Goal: Task Accomplishment & Management: Use online tool/utility

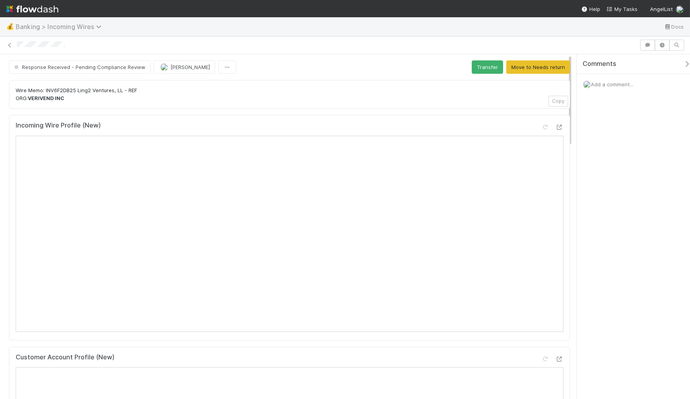
click at [38, 23] on span "Banking > Incoming Wires" at bounding box center [61, 27] width 90 height 8
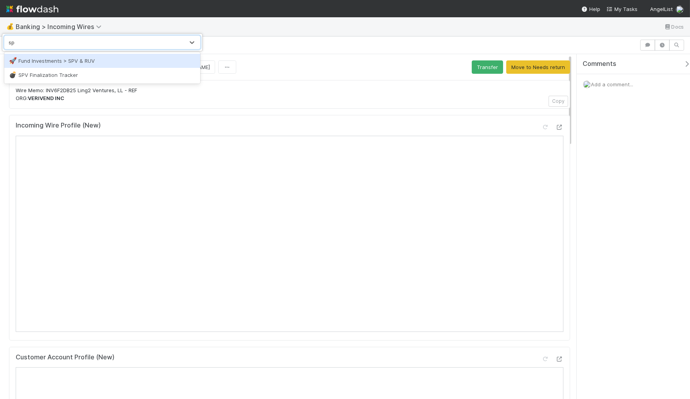
type input "spv"
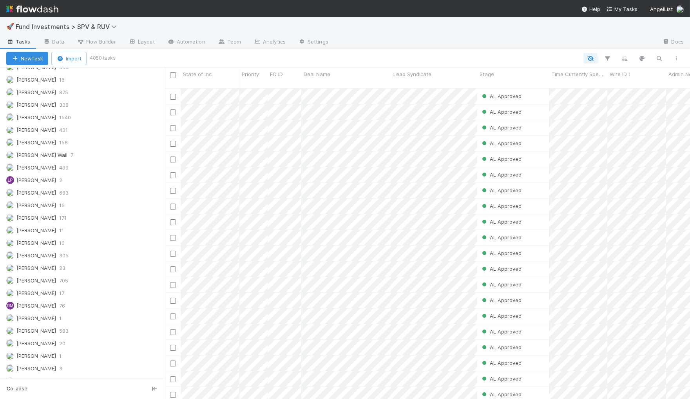
scroll to position [585, 0]
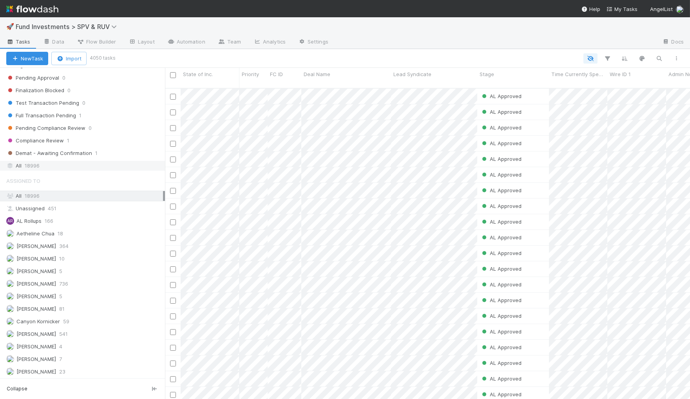
click at [89, 167] on div "All 18996" at bounding box center [84, 166] width 157 height 10
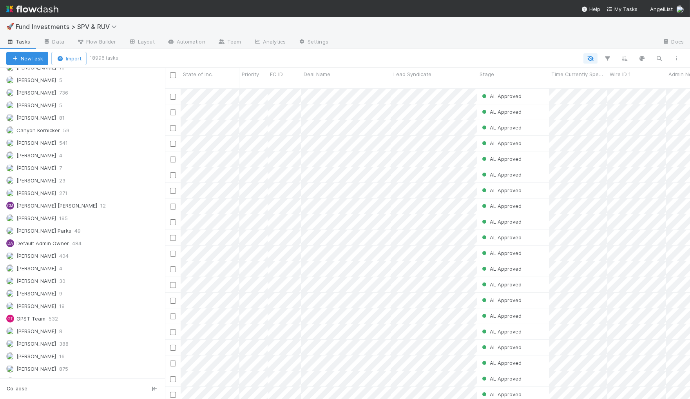
scroll to position [395, 0]
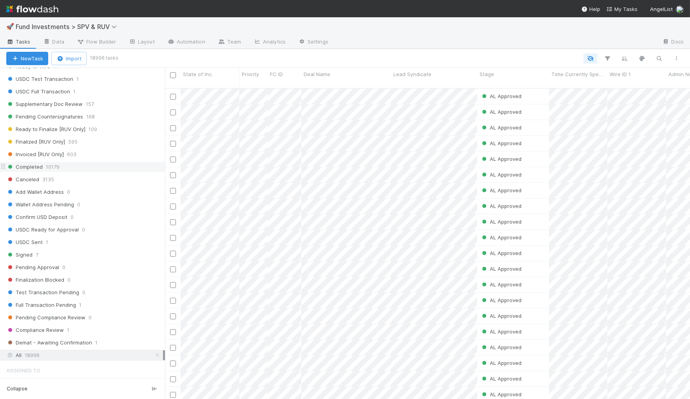
click at [56, 172] on span "10179" at bounding box center [53, 167] width 14 height 10
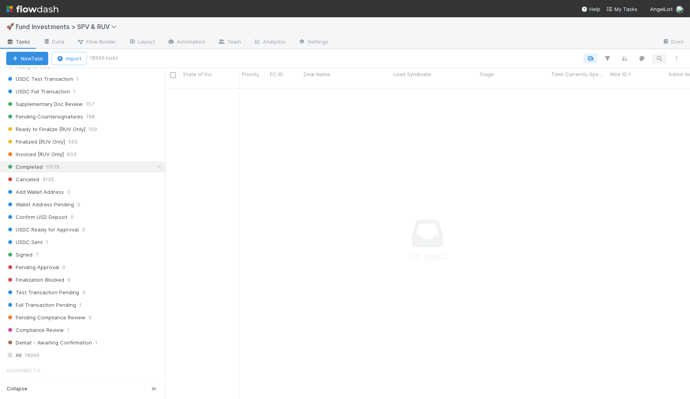
scroll to position [304, 512]
click at [656, 60] on icon "button" at bounding box center [660, 58] width 8 height 7
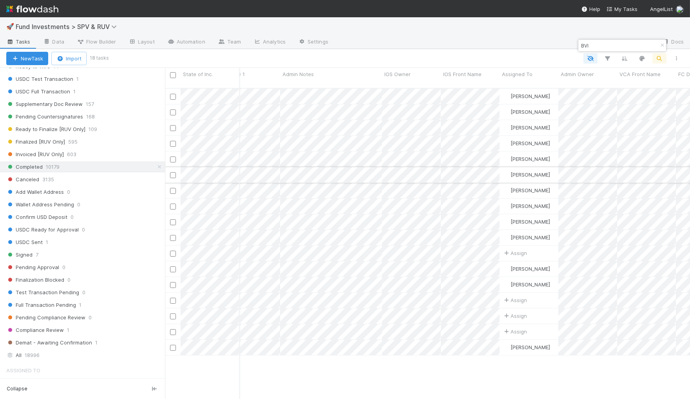
scroll to position [0, 444]
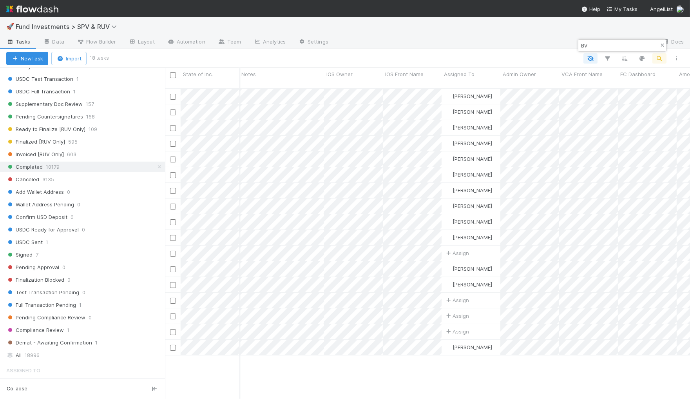
type input "BVI"
click at [660, 45] on icon "button" at bounding box center [663, 45] width 8 height 5
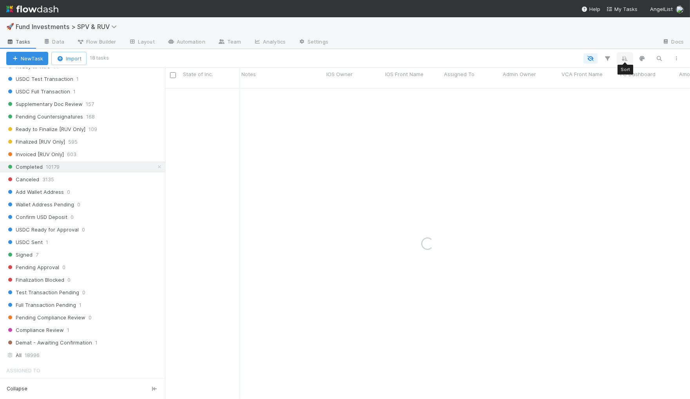
click at [627, 57] on icon "button" at bounding box center [625, 58] width 8 height 7
click at [580, 78] on button "Sort by" at bounding box center [538, 81] width 169 height 11
click at [523, 87] on div "State of Inc." at bounding box center [508, 89] width 44 height 11
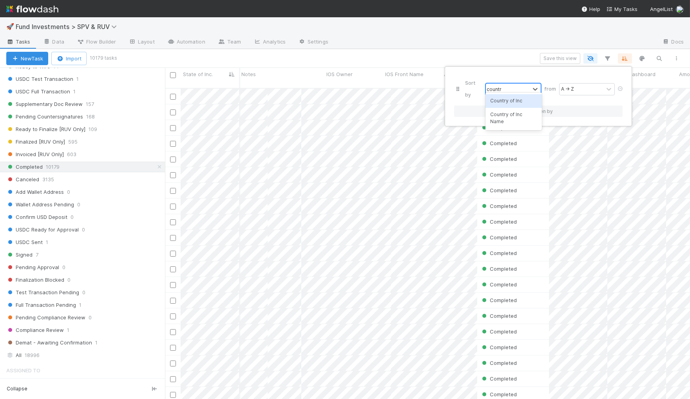
type input "country"
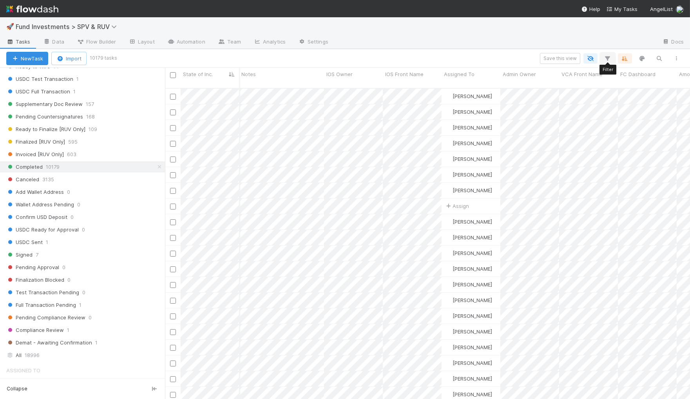
click at [606, 59] on icon "button" at bounding box center [608, 58] width 8 height 7
click at [621, 59] on div "Loading..." at bounding box center [345, 199] width 690 height 399
click at [621, 59] on button "button" at bounding box center [625, 58] width 14 height 10
click at [620, 86] on icon at bounding box center [621, 88] width 8 height 5
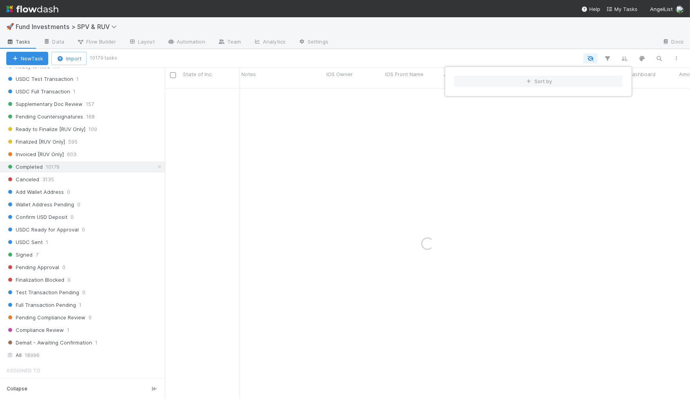
click at [607, 59] on div "Sort by" at bounding box center [345, 199] width 690 height 399
click at [609, 58] on icon "button" at bounding box center [608, 58] width 8 height 7
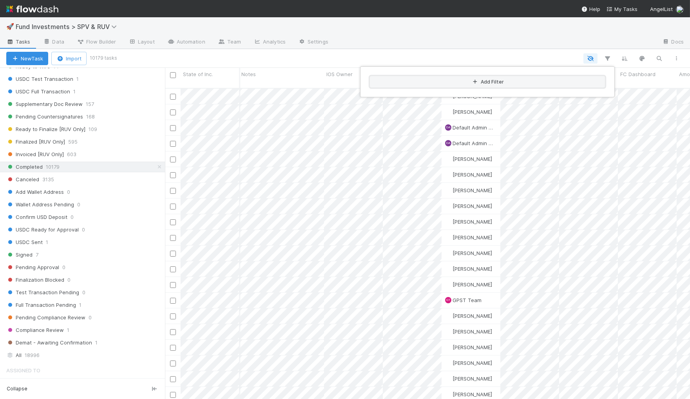
click at [409, 86] on button "Add Filter" at bounding box center [487, 81] width 235 height 11
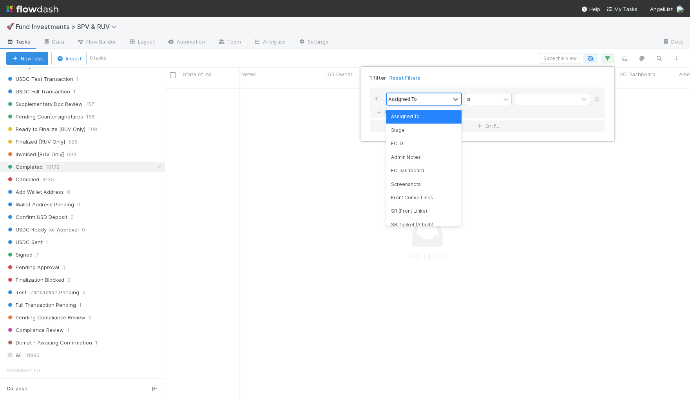
click at [408, 93] on div "Assigned To" at bounding box center [419, 98] width 64 height 11
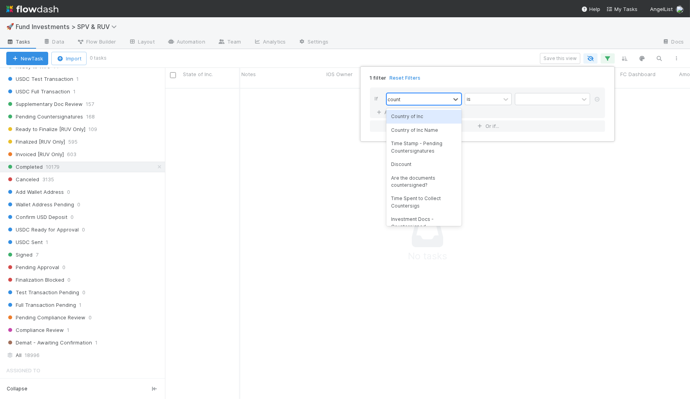
type input "country"
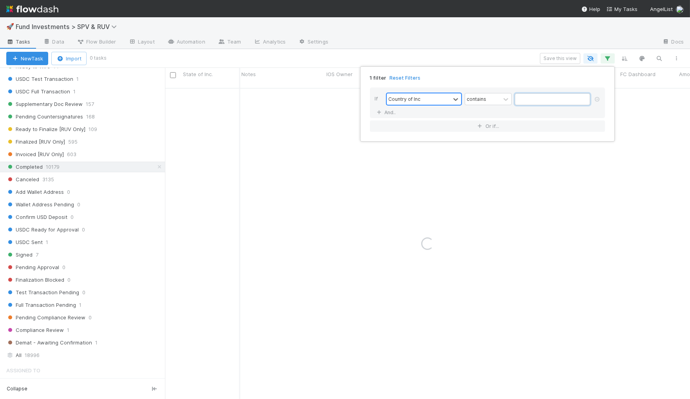
click at [541, 97] on input "text" at bounding box center [552, 99] width 75 height 12
type input "V"
type input "v"
type input "[DEMOGRAPHIC_DATA]"
click at [435, 96] on div "Country of Inc" at bounding box center [419, 98] width 64 height 11
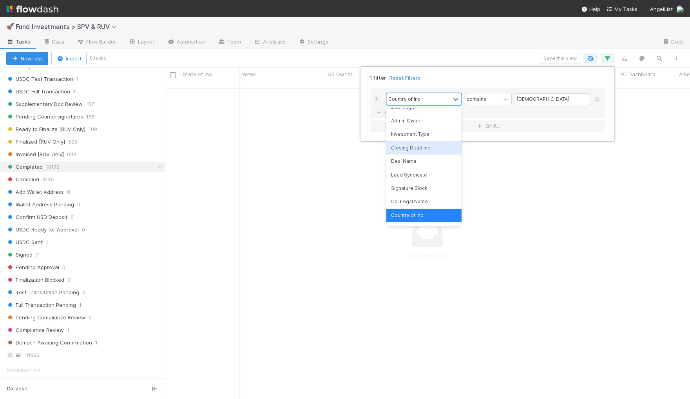
scroll to position [312, 0]
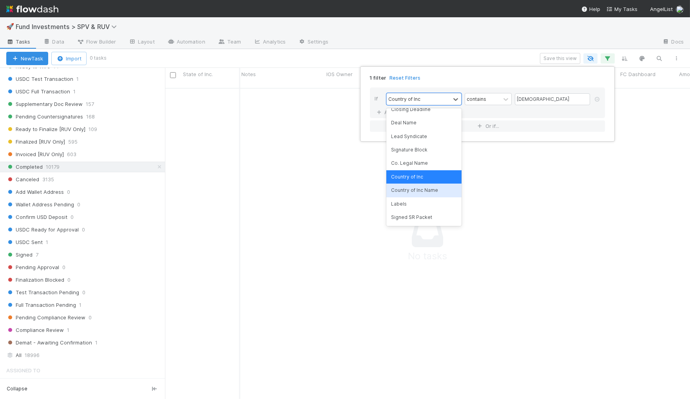
click at [419, 189] on div "Country of Inc Name" at bounding box center [424, 189] width 75 height 13
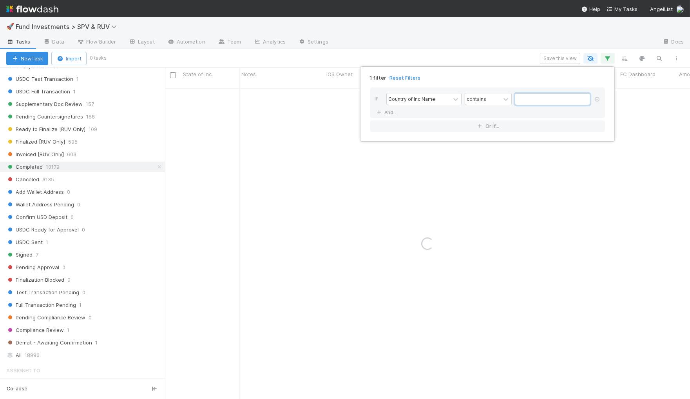
click at [519, 99] on input "text" at bounding box center [552, 99] width 75 height 12
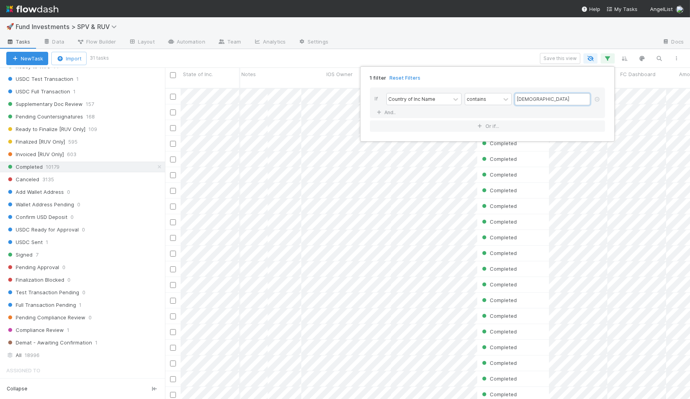
scroll to position [311, 519]
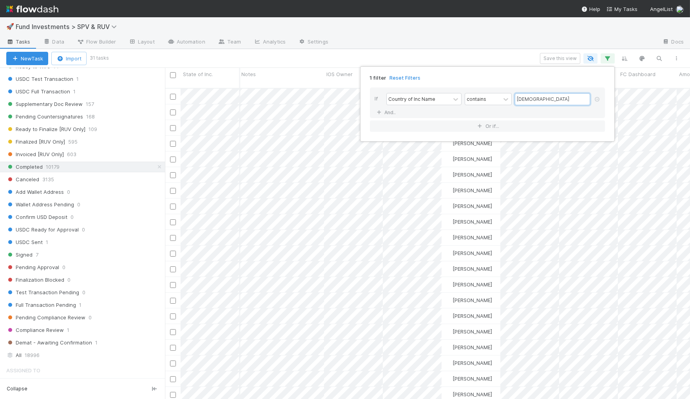
type input "[DEMOGRAPHIC_DATA]"
click at [511, 21] on div "1 filter Reset Filters If Country of Inc Name contains british And.. Or if..." at bounding box center [345, 199] width 690 height 399
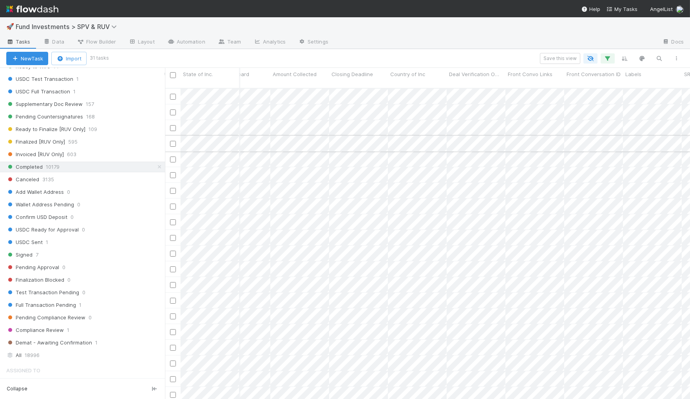
scroll to position [0, 0]
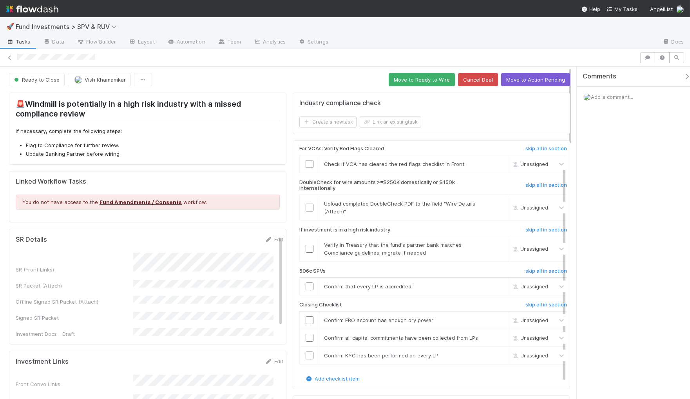
scroll to position [143, 0]
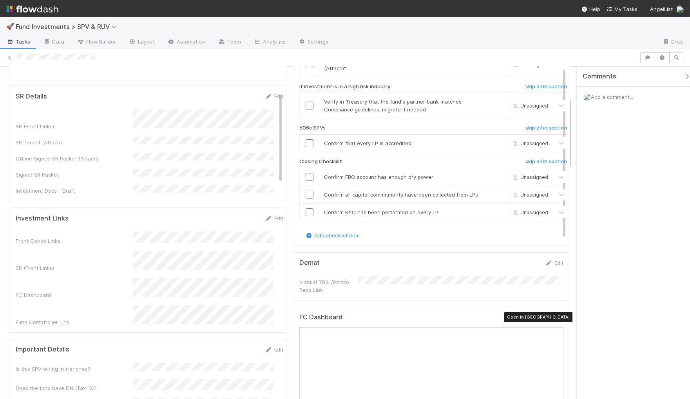
click at [556, 318] on icon at bounding box center [560, 318] width 8 height 5
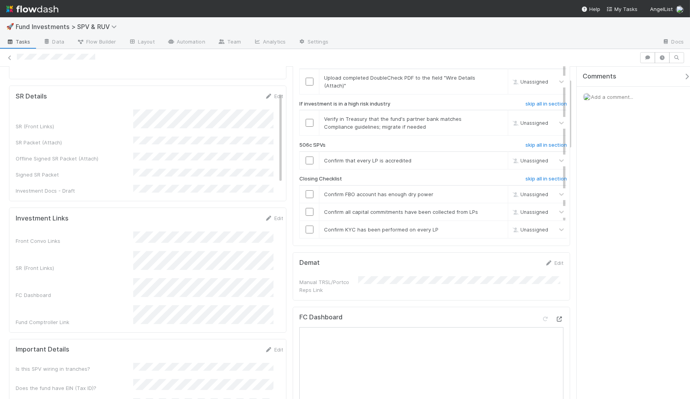
scroll to position [0, 0]
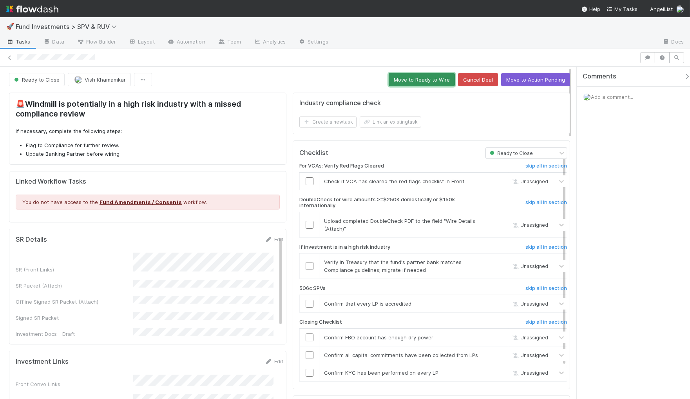
click at [423, 76] on button "Move to Ready to Wire" at bounding box center [422, 79] width 66 height 13
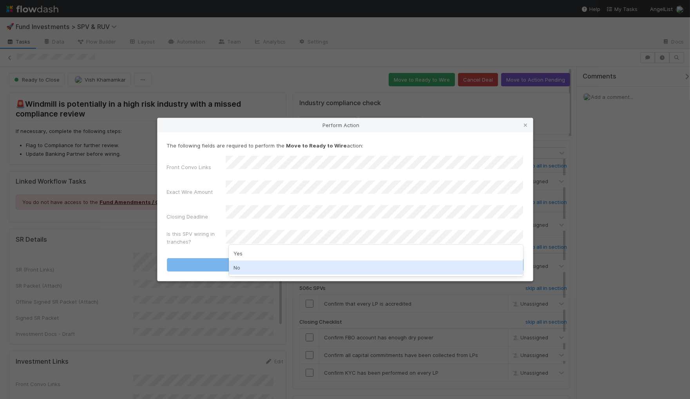
click at [282, 263] on div "No" at bounding box center [376, 267] width 295 height 14
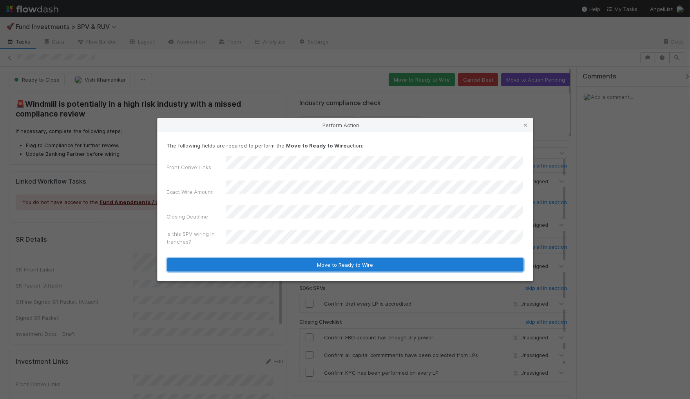
click at [285, 258] on button "Move to Ready to Wire" at bounding box center [345, 264] width 357 height 13
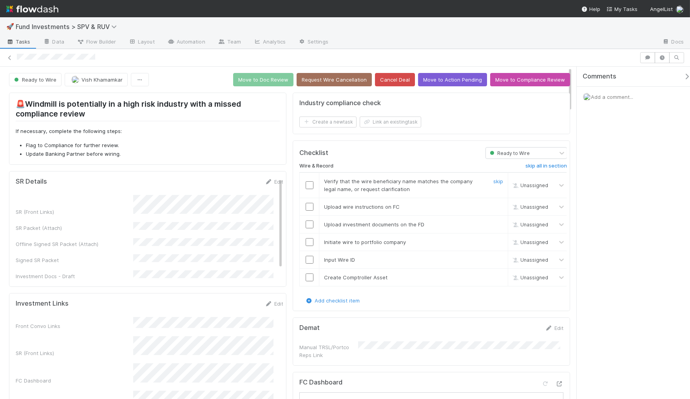
click at [308, 181] on input "checkbox" at bounding box center [310, 185] width 8 height 8
click at [306, 206] on input "checkbox" at bounding box center [310, 207] width 8 height 8
click at [307, 226] on input "checkbox" at bounding box center [310, 224] width 8 height 8
click at [309, 244] on input "checkbox" at bounding box center [310, 242] width 8 height 8
click at [309, 262] on input "checkbox" at bounding box center [310, 260] width 8 height 8
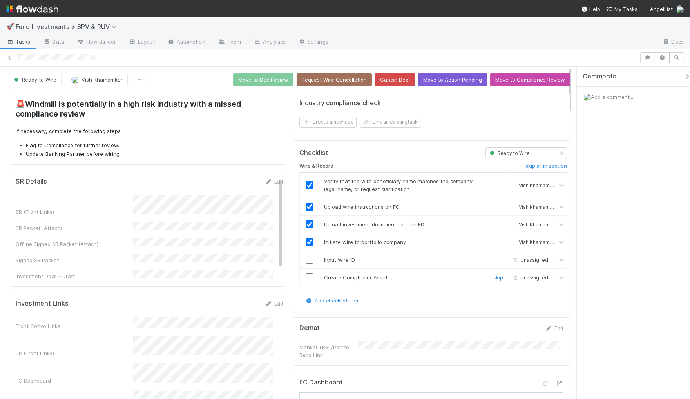
click at [307, 280] on input "checkbox" at bounding box center [310, 277] width 8 height 8
click at [306, 258] on input "checkbox" at bounding box center [310, 260] width 8 height 8
click at [306, 274] on input "checkbox" at bounding box center [310, 277] width 8 height 8
click at [263, 77] on button "Move to Doc Review" at bounding box center [263, 79] width 60 height 13
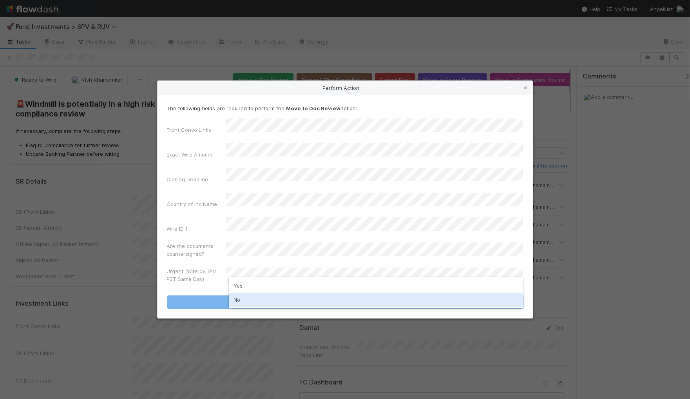
click at [267, 298] on div "No" at bounding box center [376, 299] width 295 height 14
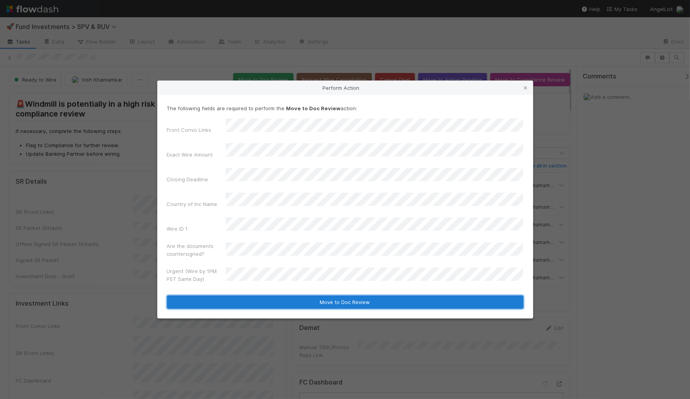
click at [269, 295] on button "Move to Doc Review" at bounding box center [345, 301] width 357 height 13
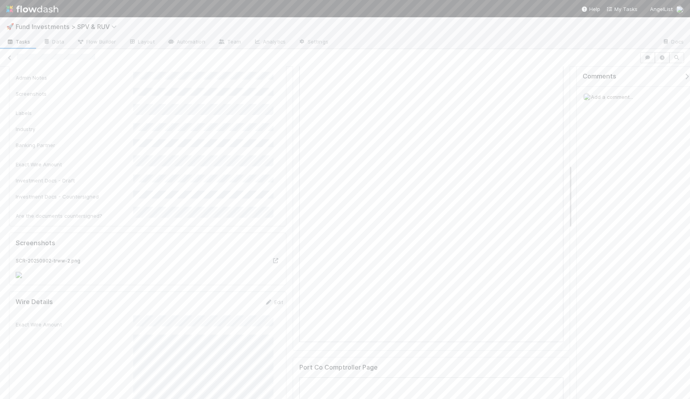
scroll to position [442, 0]
click at [267, 110] on link "Edit" at bounding box center [274, 113] width 18 height 6
click at [233, 109] on button "Save" at bounding box center [242, 115] width 22 height 13
click at [266, 110] on link "Edit" at bounding box center [274, 113] width 18 height 6
click at [232, 109] on button "Save" at bounding box center [242, 115] width 22 height 13
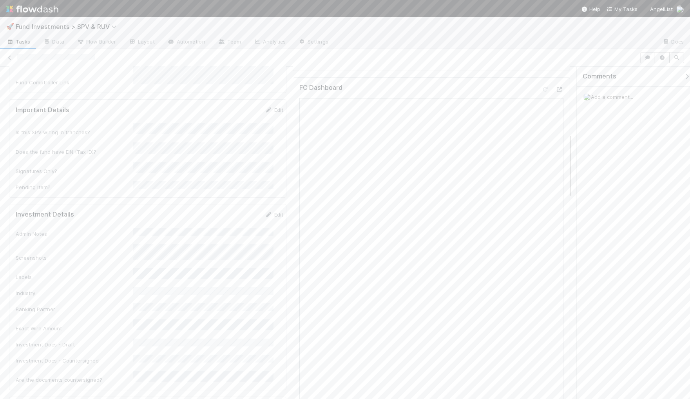
scroll to position [0, 0]
